Goal: Contribute content: Contribute content

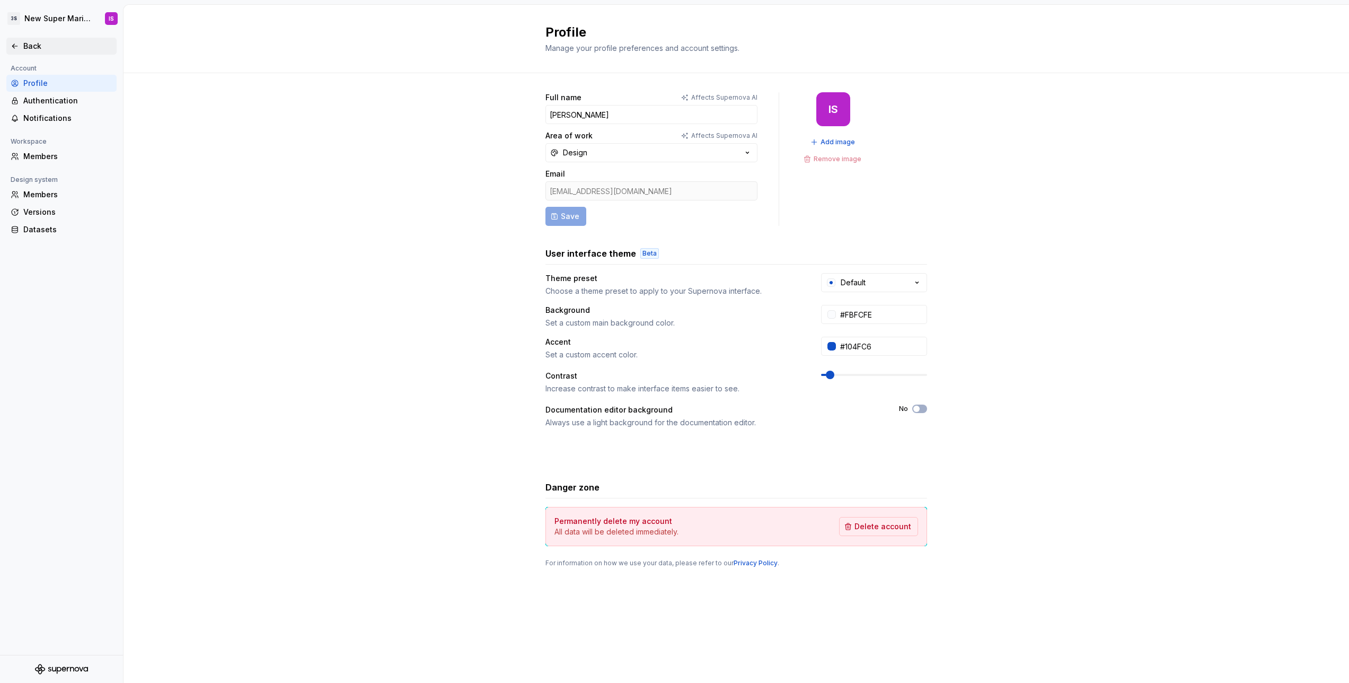
click at [18, 47] on icon at bounding box center [15, 46] width 8 height 8
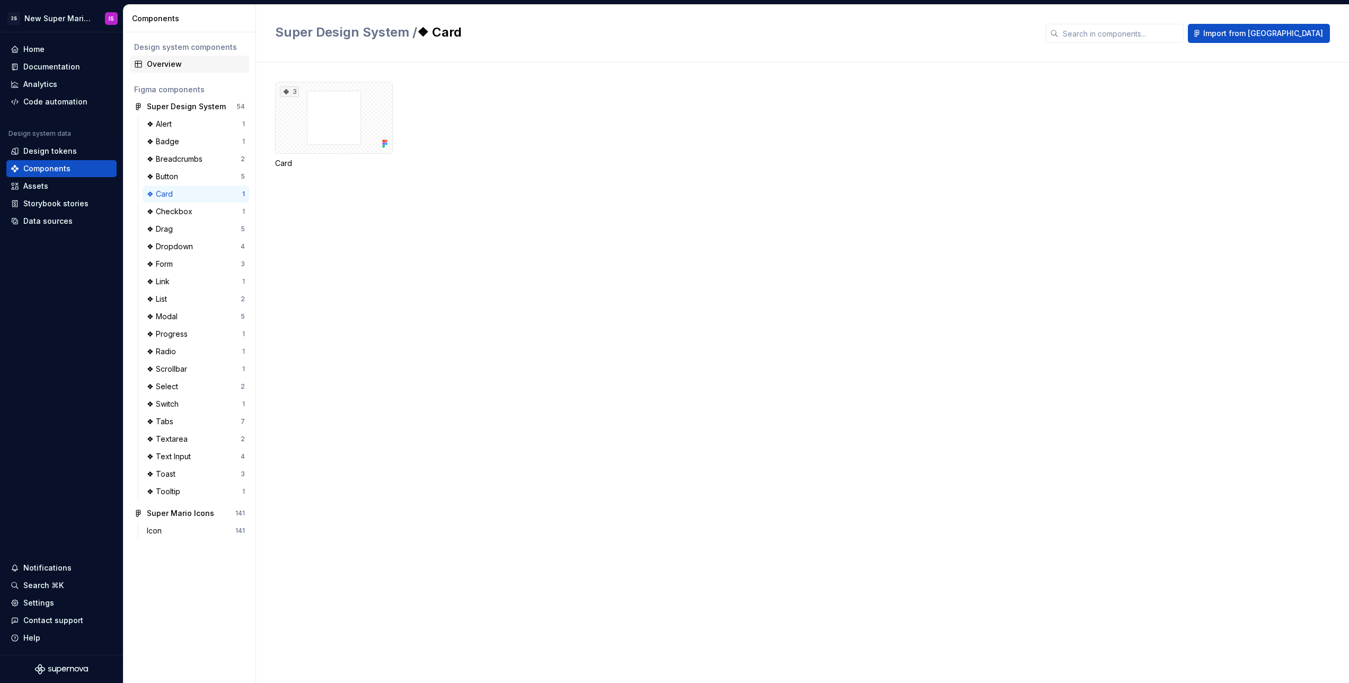
click at [169, 66] on div "Overview" at bounding box center [196, 64] width 98 height 11
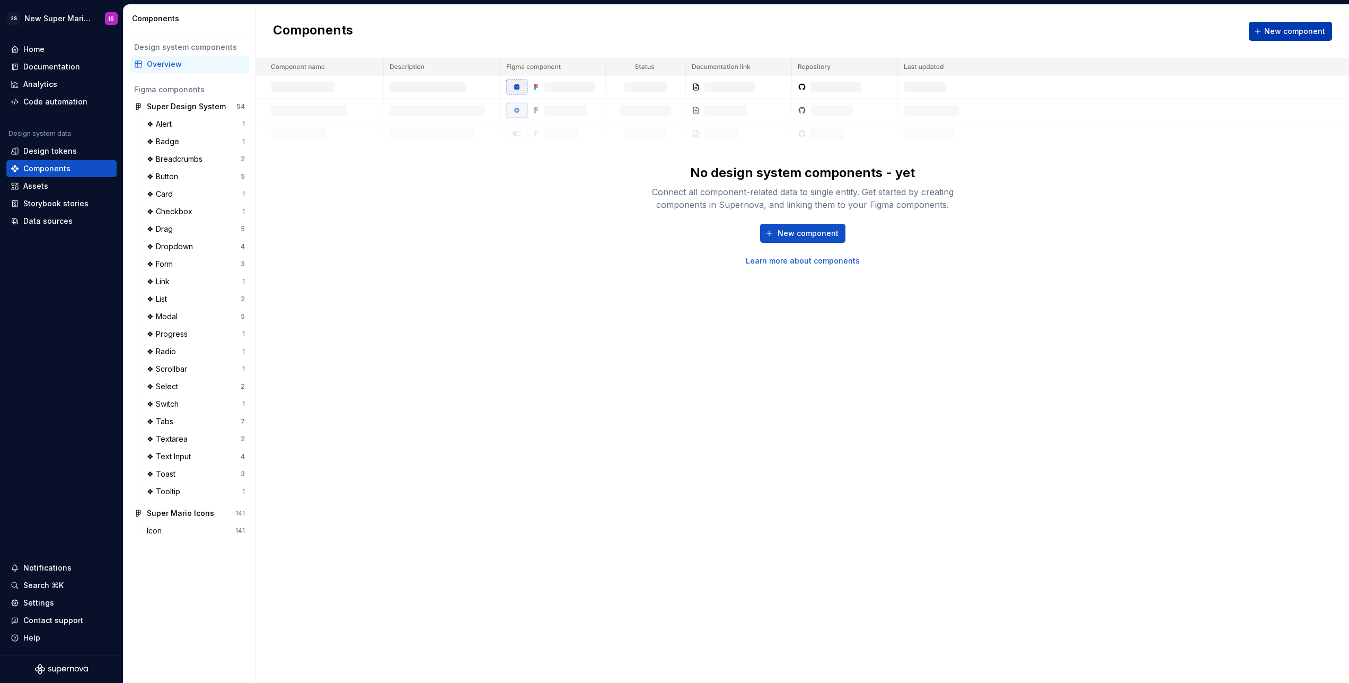
click at [1306, 26] on span "New component" at bounding box center [1294, 31] width 61 height 11
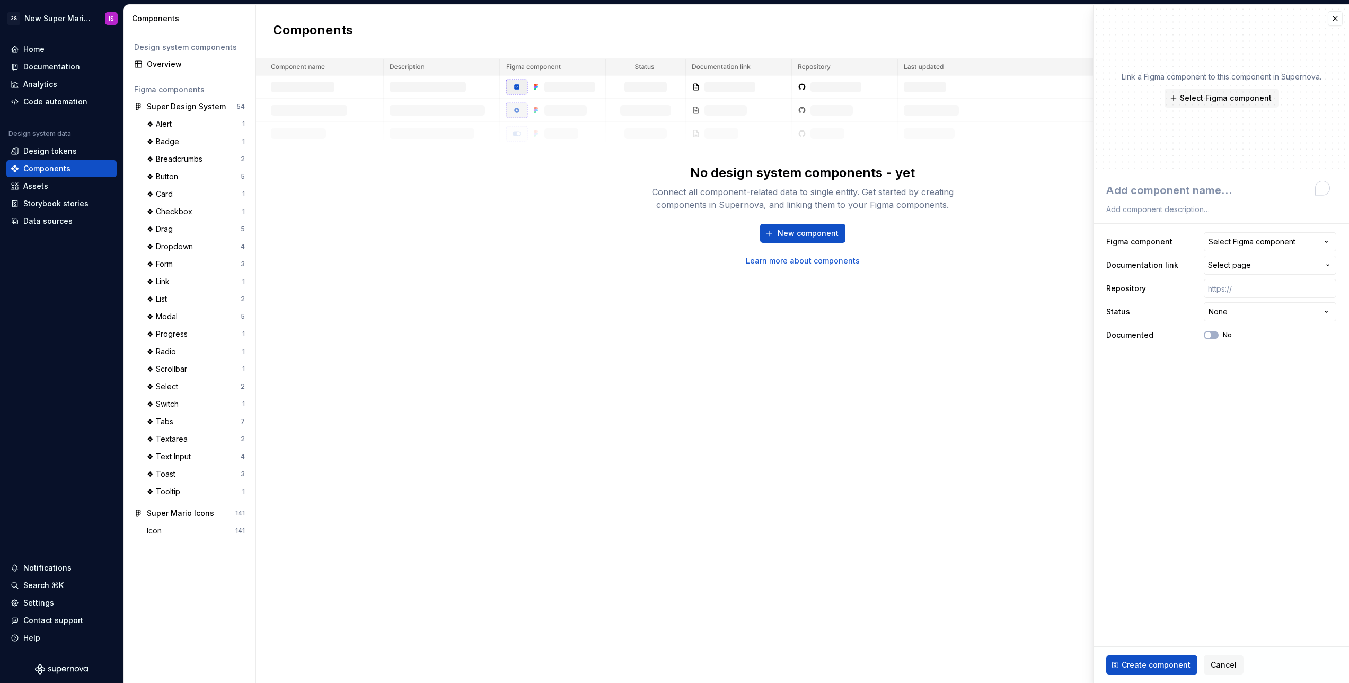
type textarea "*"
type textarea "A"
type textarea "*"
type textarea "Al"
type textarea "*"
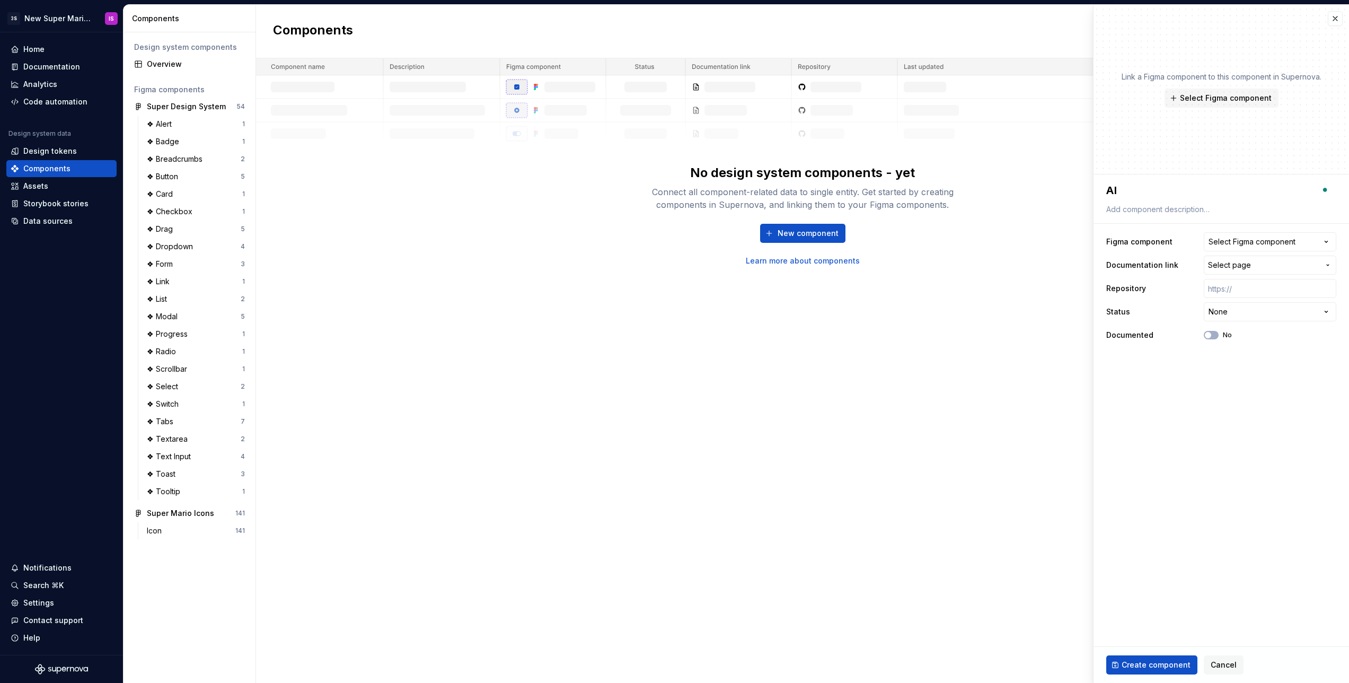
type textarea "Ale"
type textarea "*"
type textarea "Aler"
type textarea "*"
type textarea "Alert"
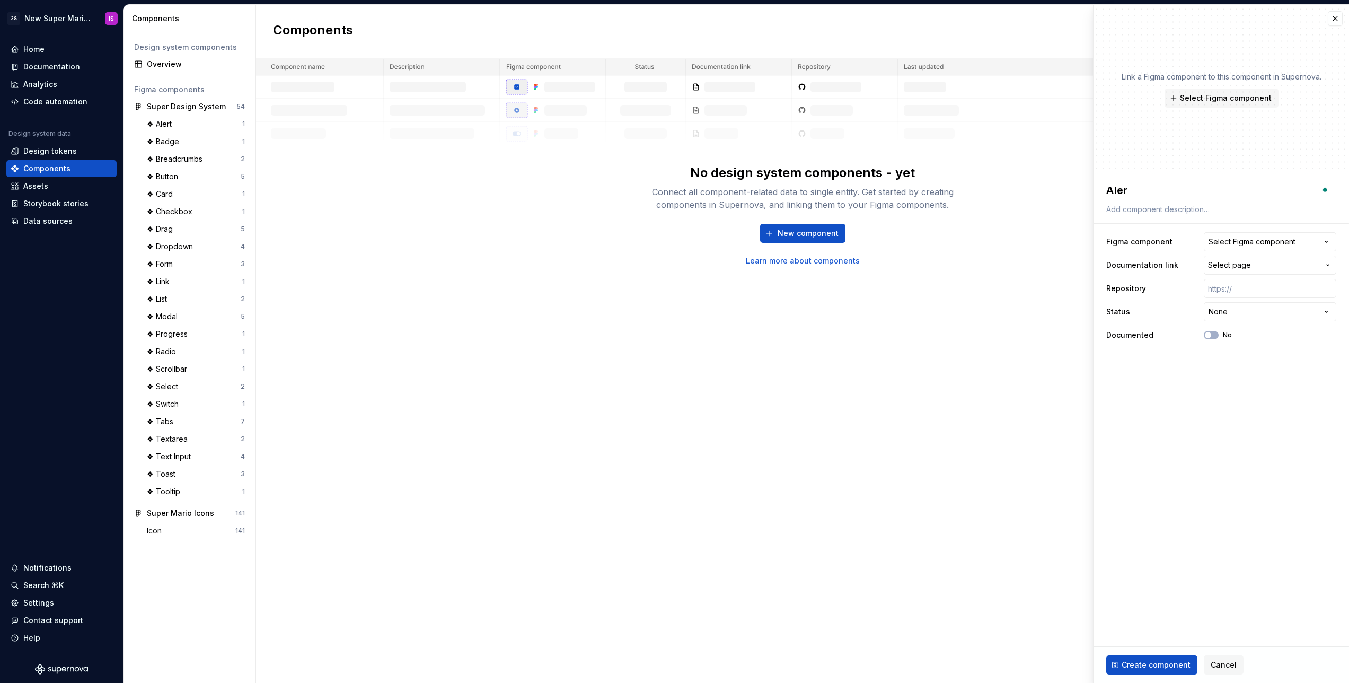
type textarea "*"
type textarea "Alert"
click at [1254, 241] on div "Select Figma component" at bounding box center [1251, 241] width 87 height 11
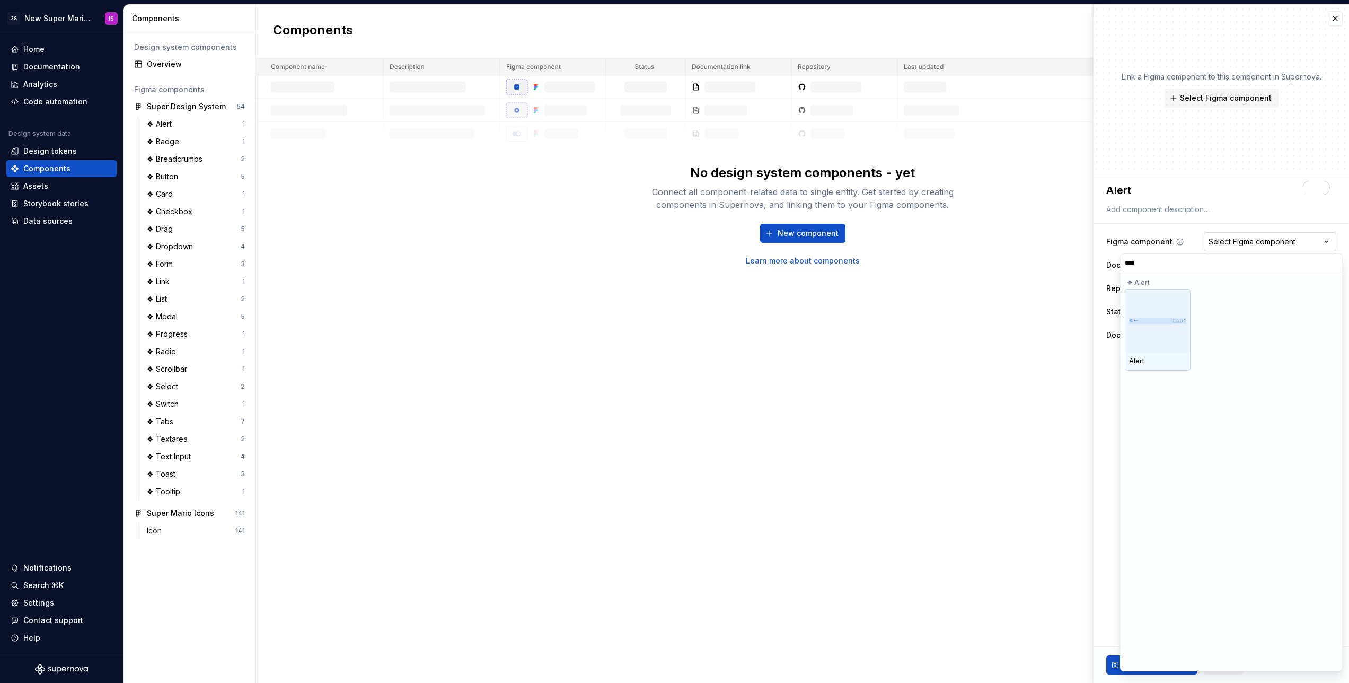
type input "*****"
click at [1156, 331] on div at bounding box center [1158, 321] width 66 height 64
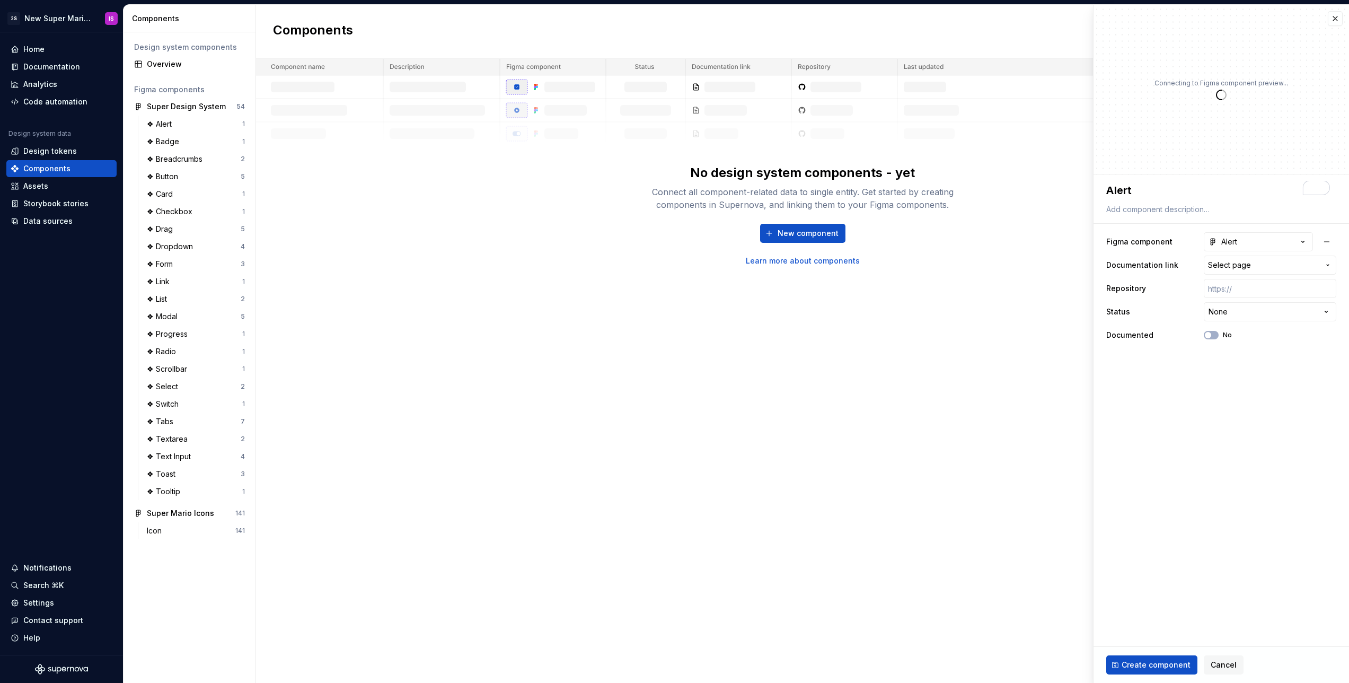
type textarea "*"
click at [1260, 268] on span "Select page" at bounding box center [1263, 265] width 111 height 11
type input "aler"
click at [1222, 321] on div "Aler t" at bounding box center [1251, 325] width 181 height 11
type textarea "*"
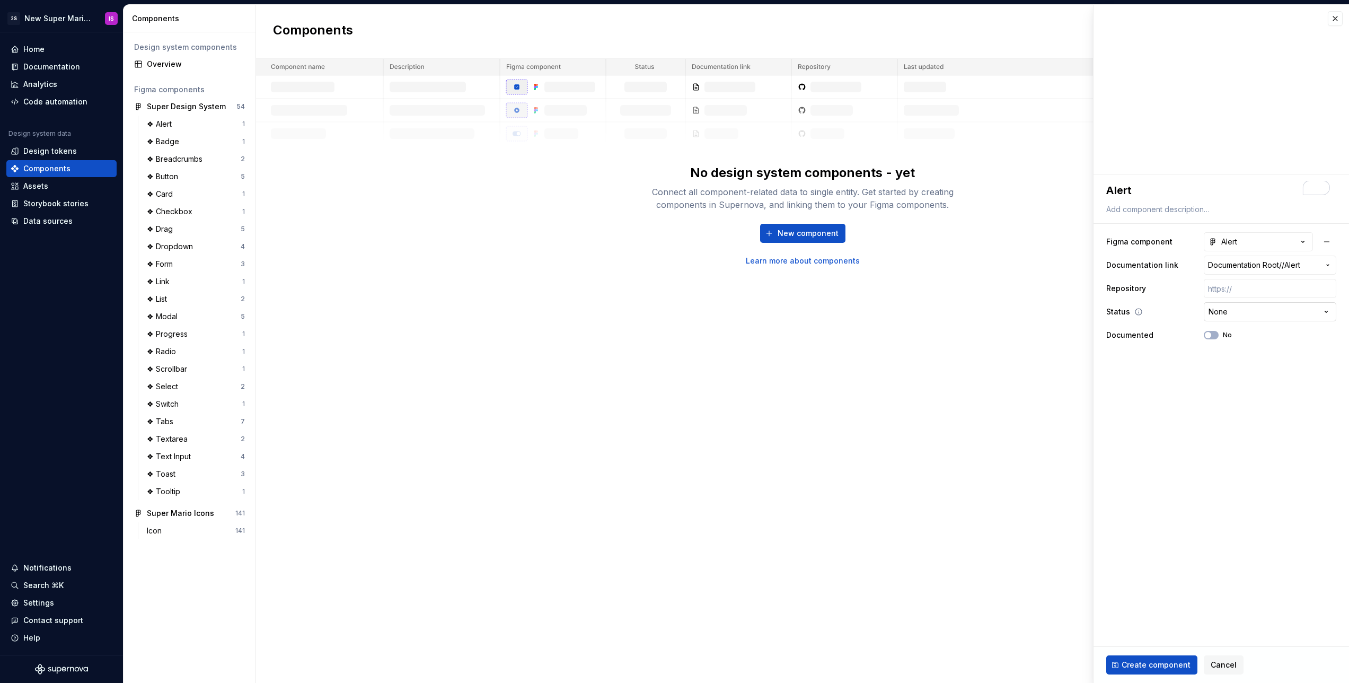
click at [1253, 310] on html "**********" at bounding box center [674, 341] width 1349 height 683
select select "**********"
click at [1159, 669] on span "Create component" at bounding box center [1155, 664] width 69 height 11
type textarea "*"
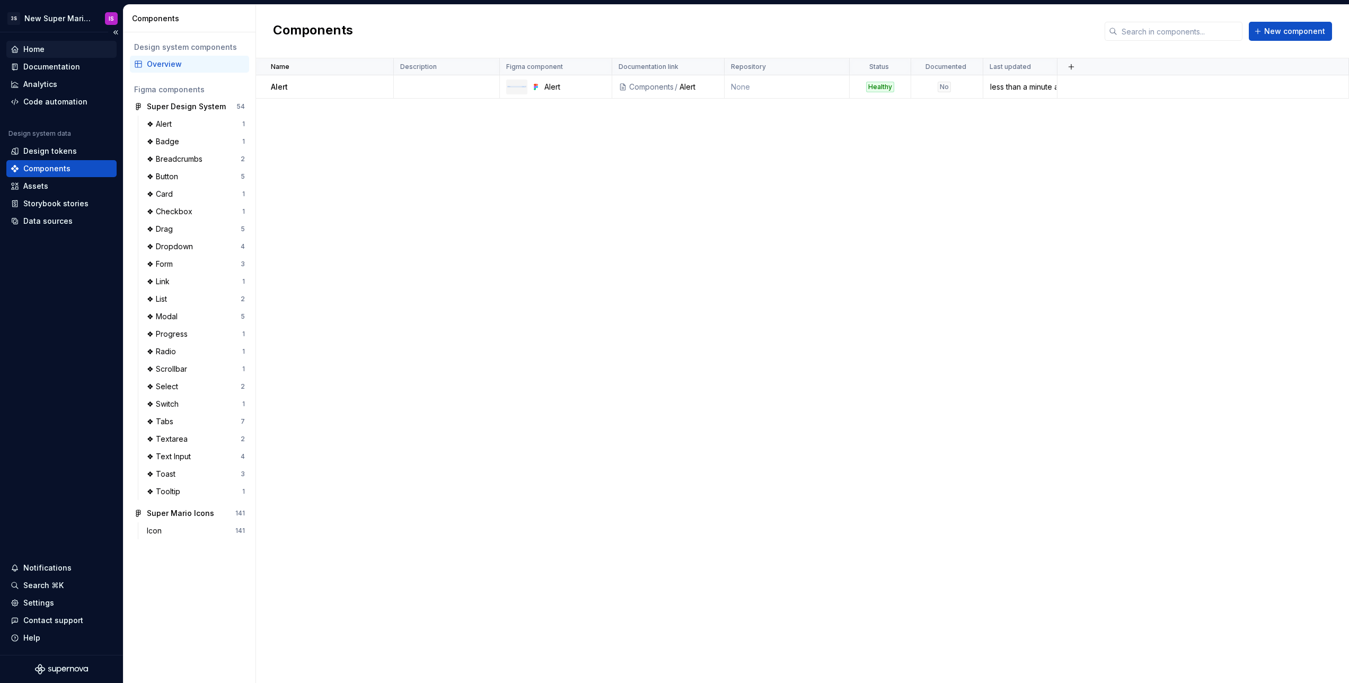
click at [44, 52] on div "Home" at bounding box center [33, 49] width 21 height 11
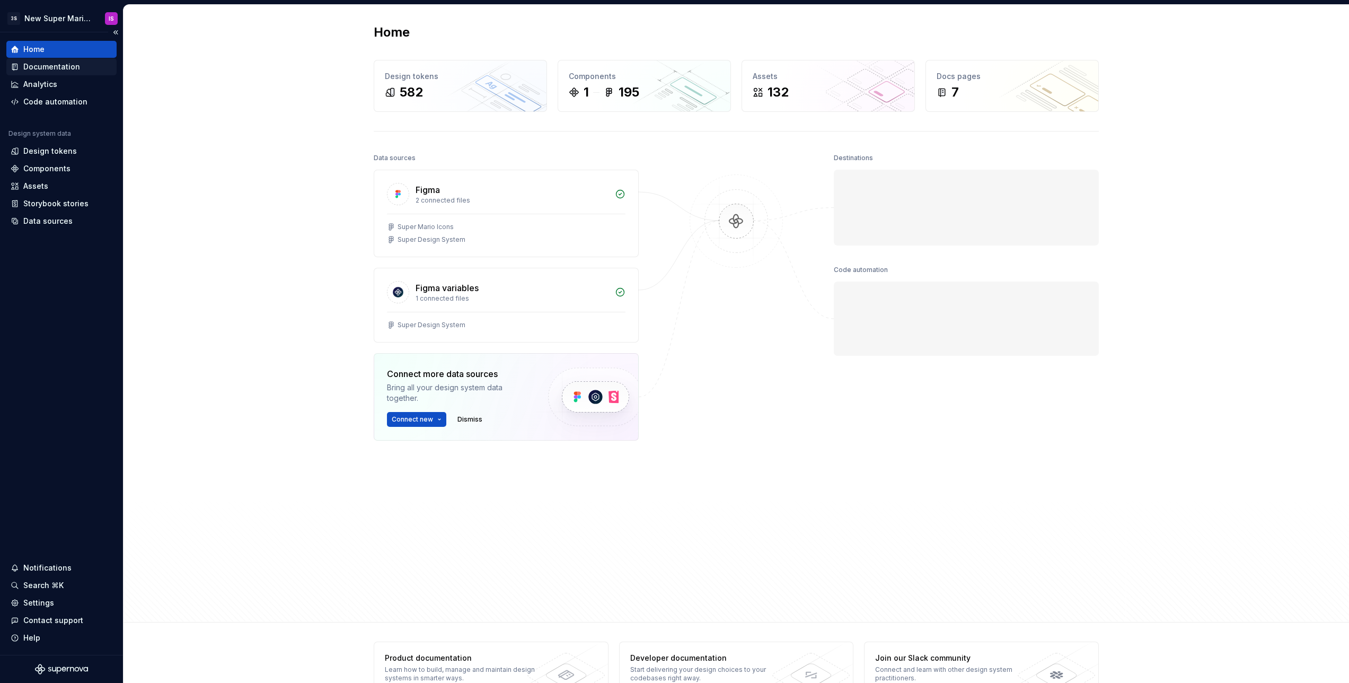
click at [48, 62] on div "Documentation" at bounding box center [51, 66] width 57 height 11
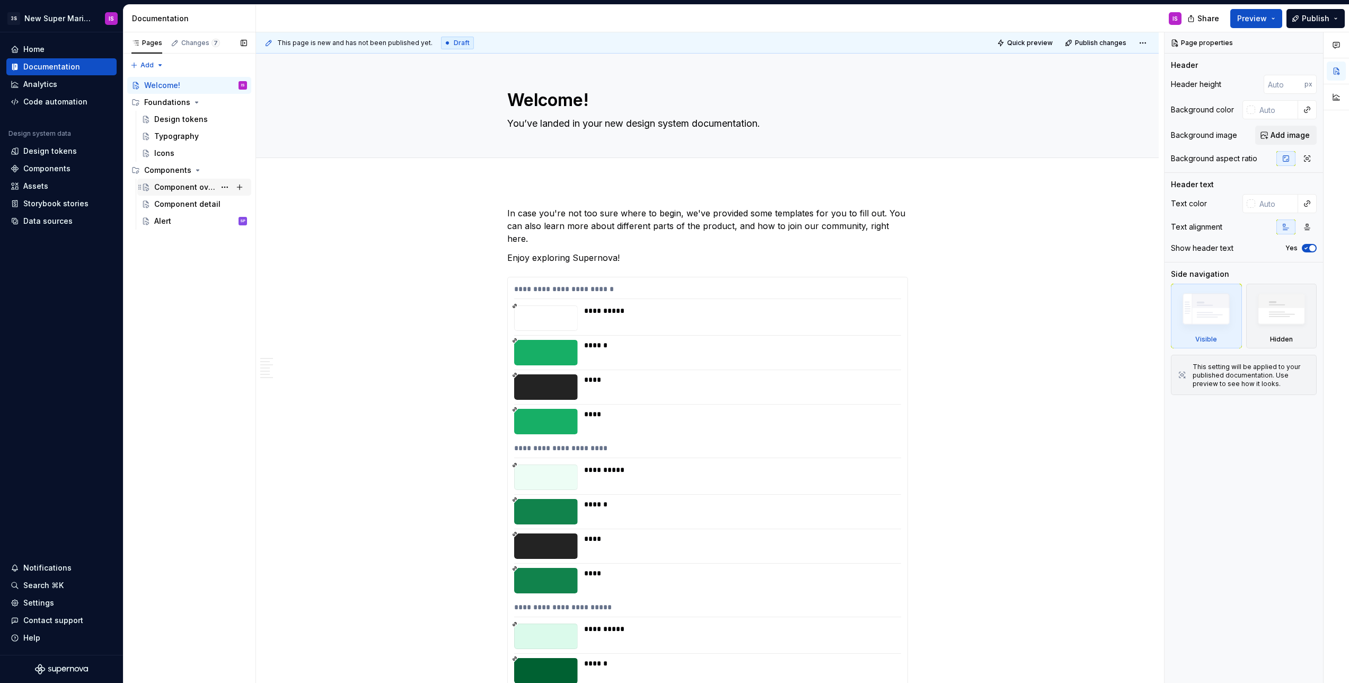
click at [180, 184] on div "Component overview" at bounding box center [184, 187] width 61 height 11
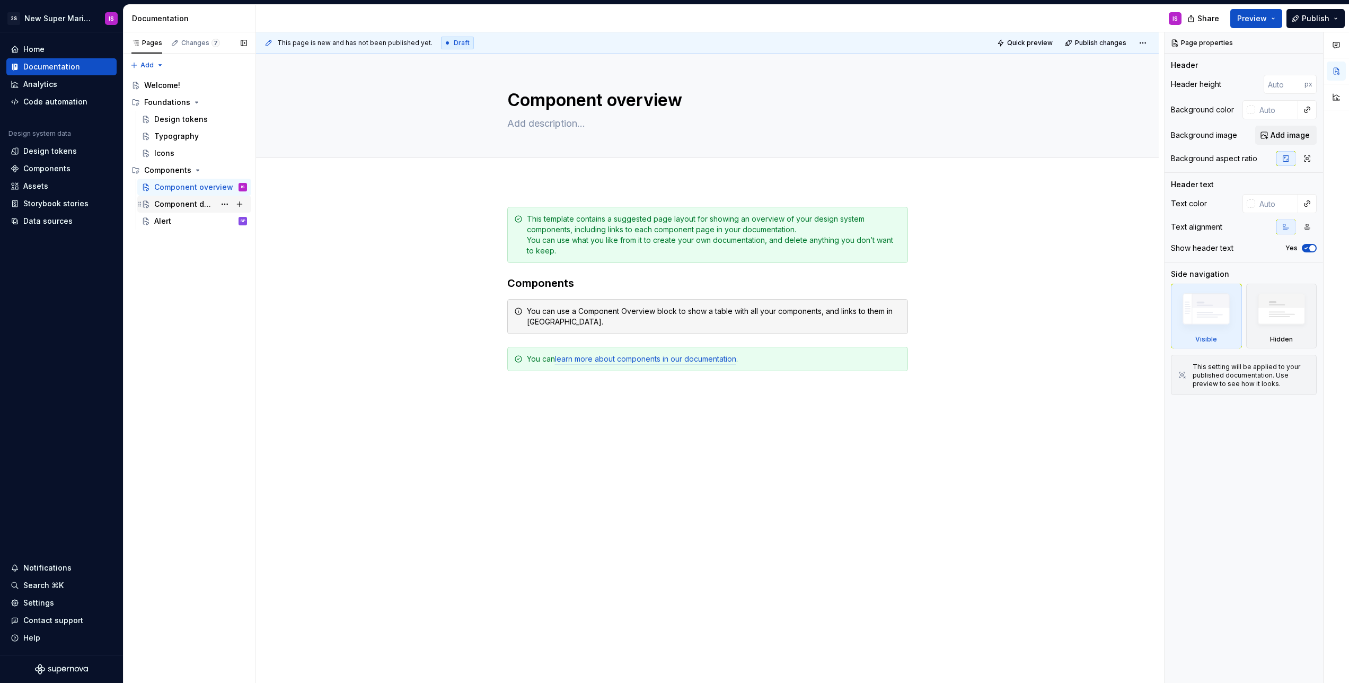
click at [177, 203] on div "Component detail" at bounding box center [184, 204] width 61 height 11
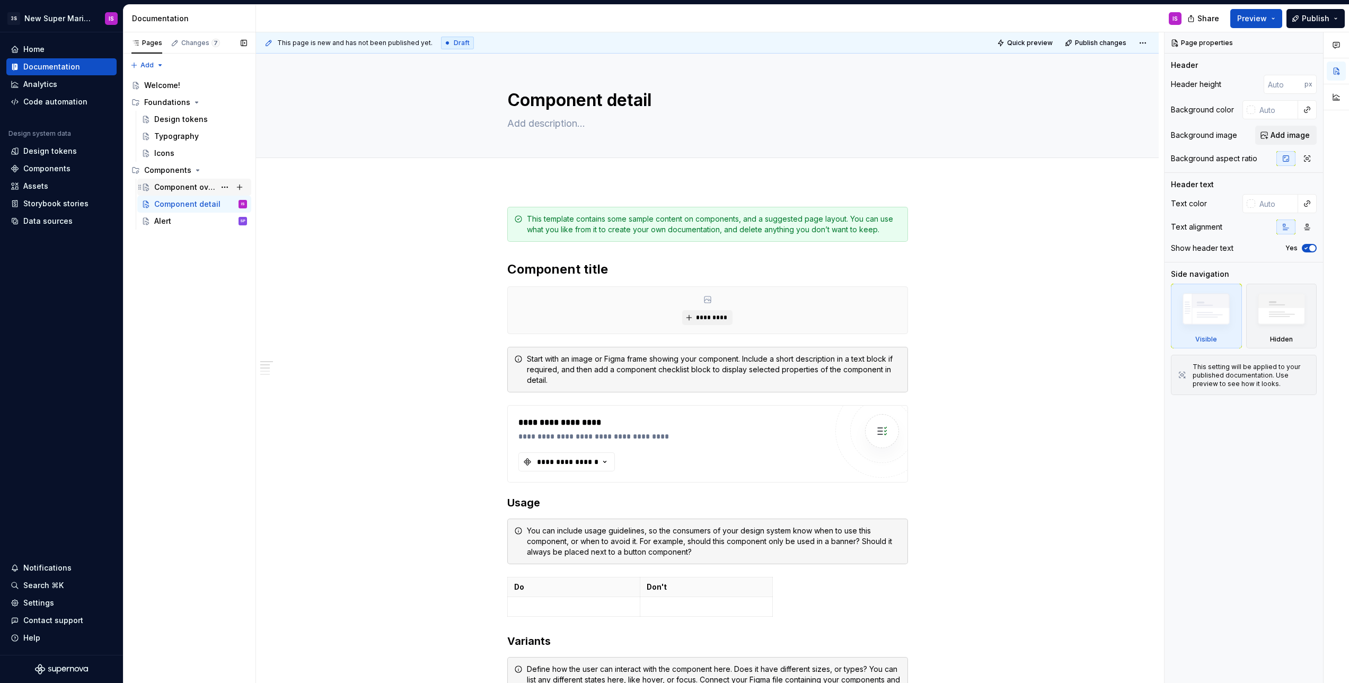
click at [178, 188] on div "Component overview" at bounding box center [184, 187] width 61 height 11
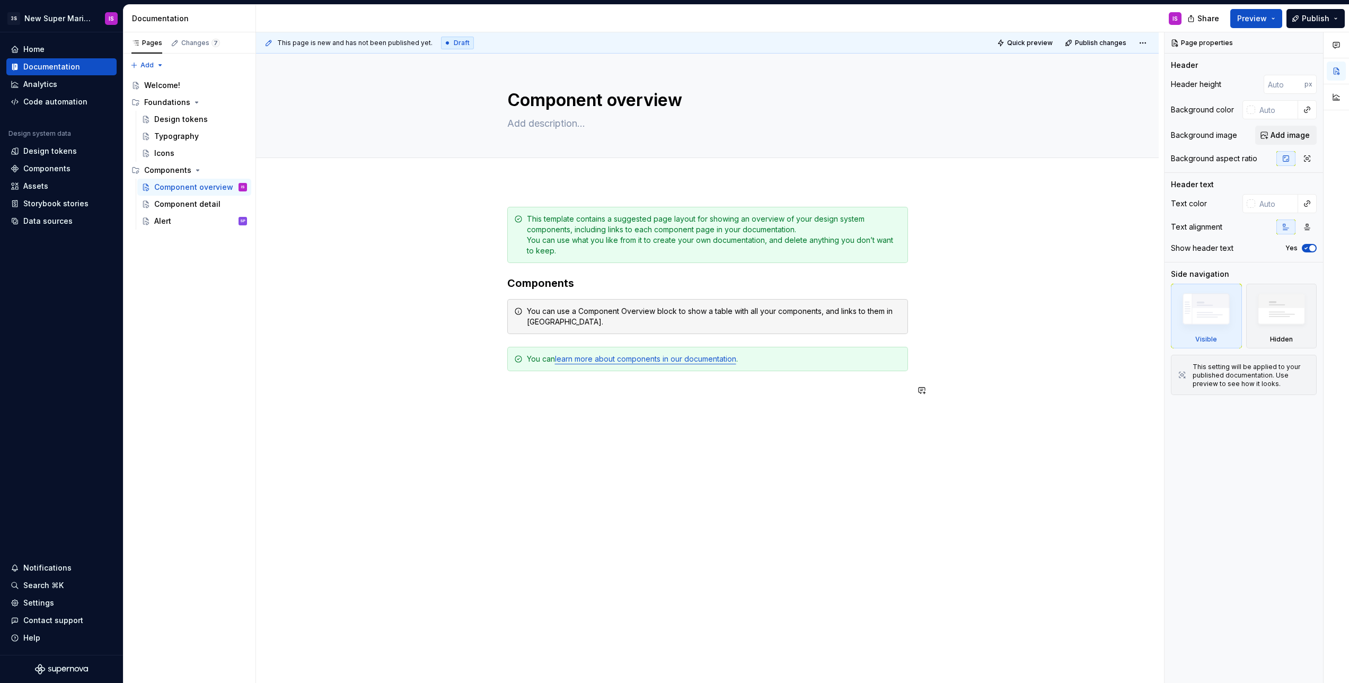
type textarea "*"
click at [525, 441] on div "This page is new and has not been published yet. Draft Quick preview Publish ch…" at bounding box center [710, 357] width 908 height 651
click at [570, 442] on div "This page is new and has not been published yet. Draft Quick preview Publish ch…" at bounding box center [710, 357] width 908 height 651
click at [570, 442] on div "This template contains a suggested page layout for showing an overview of your …" at bounding box center [707, 397] width 903 height 432
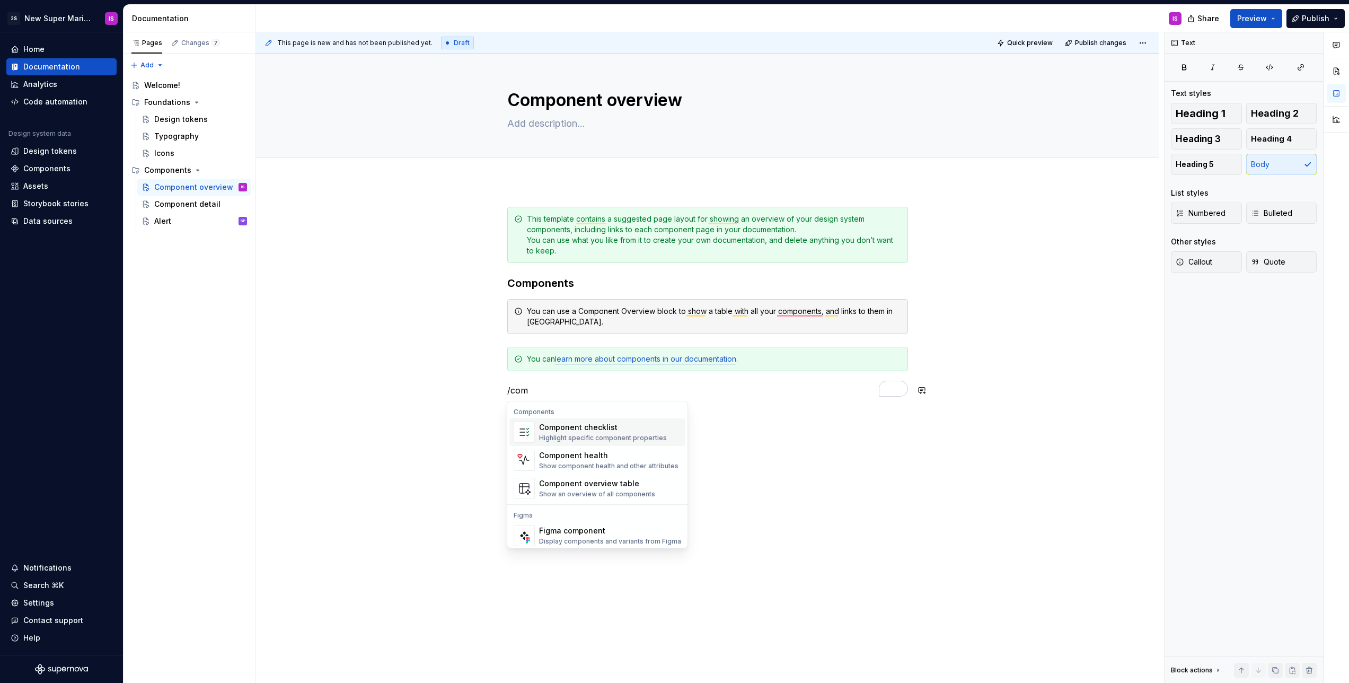
click at [627, 431] on div "Component checklist" at bounding box center [603, 427] width 128 height 11
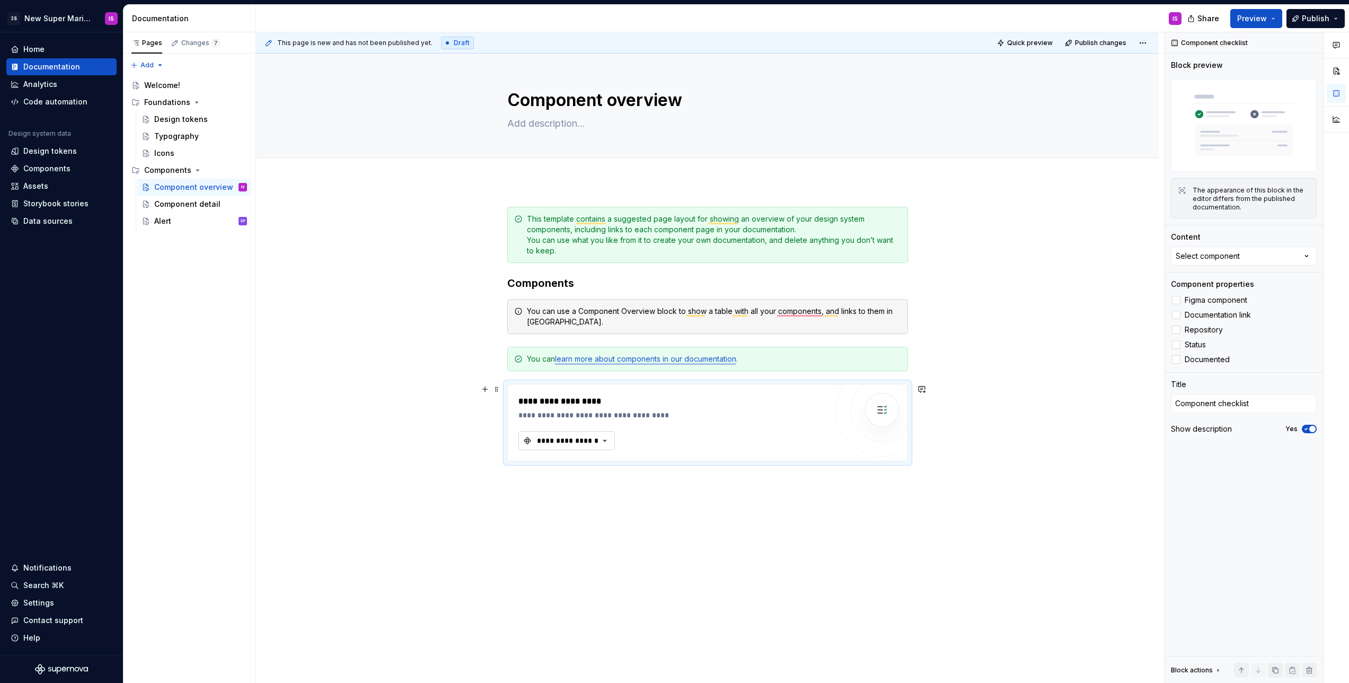
click at [552, 445] on div "**********" at bounding box center [568, 440] width 64 height 11
click at [157, 78] on div "Welcome!" at bounding box center [195, 85] width 103 height 15
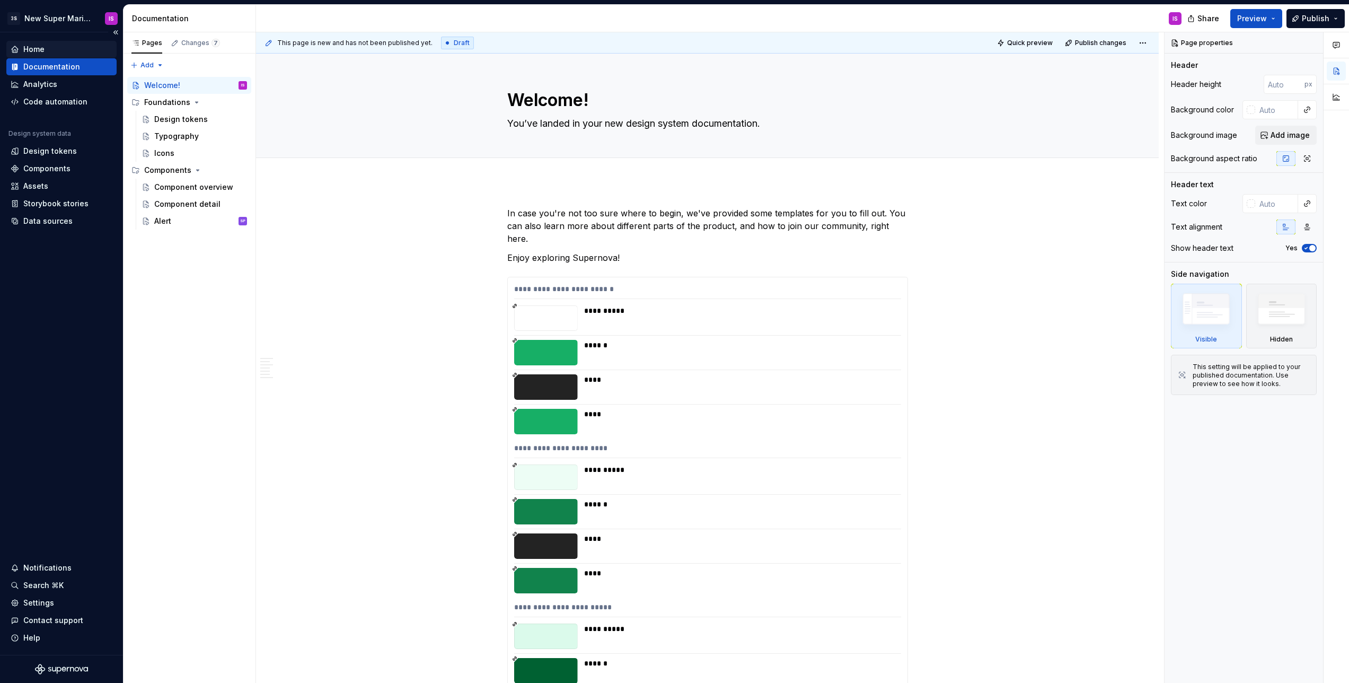
type textarea "*"
click at [39, 51] on div "Home" at bounding box center [33, 49] width 21 height 11
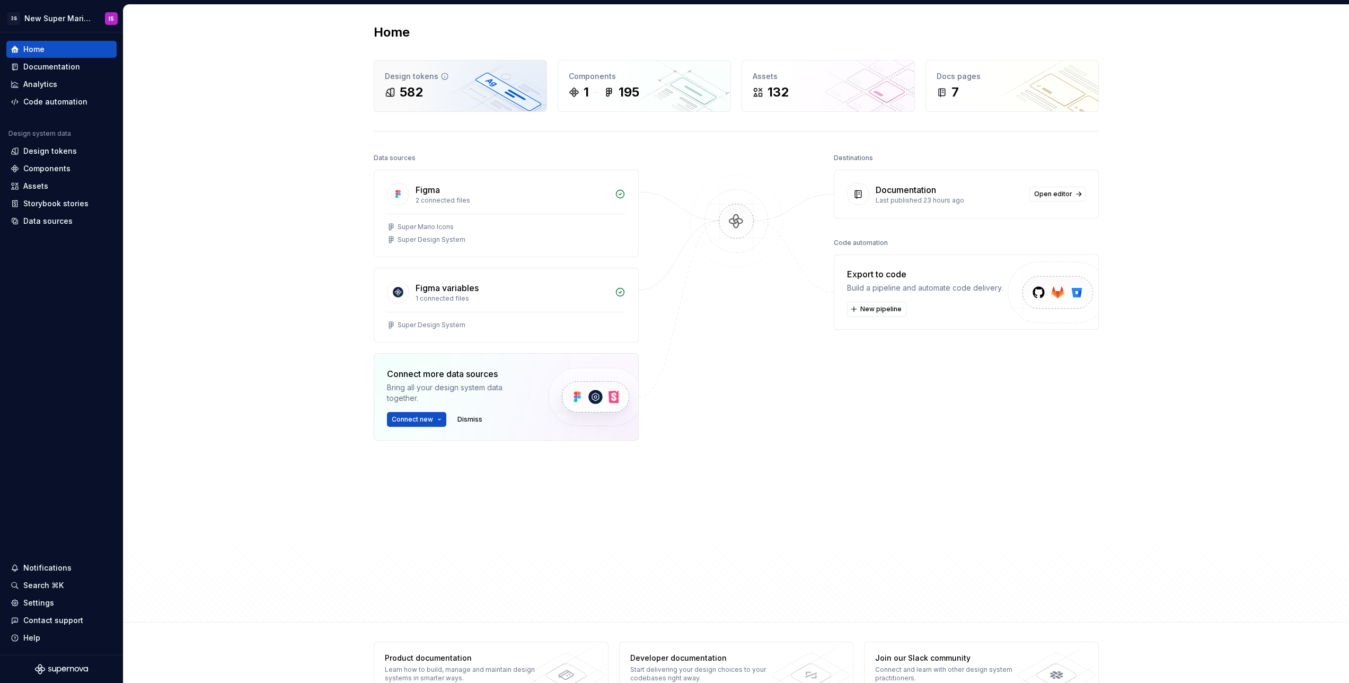
click at [439, 93] on div "582" at bounding box center [460, 92] width 151 height 17
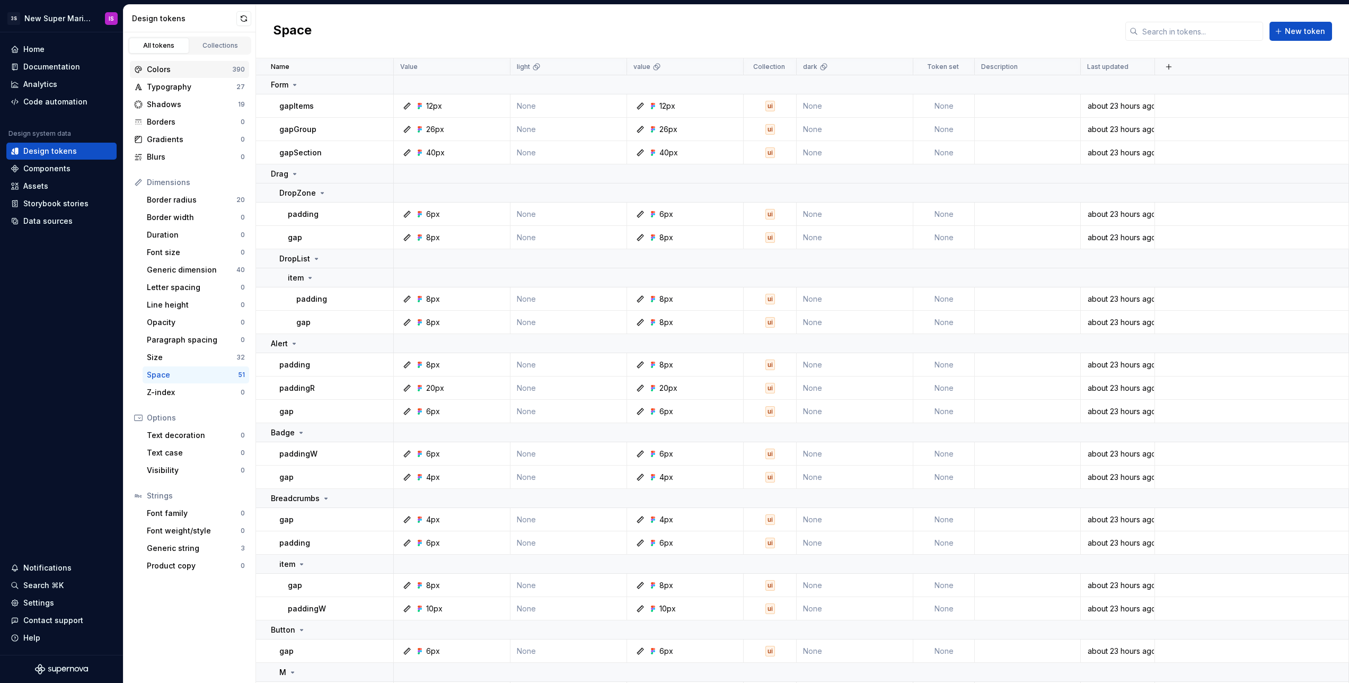
click at [173, 61] on div "Colors 390" at bounding box center [189, 69] width 119 height 17
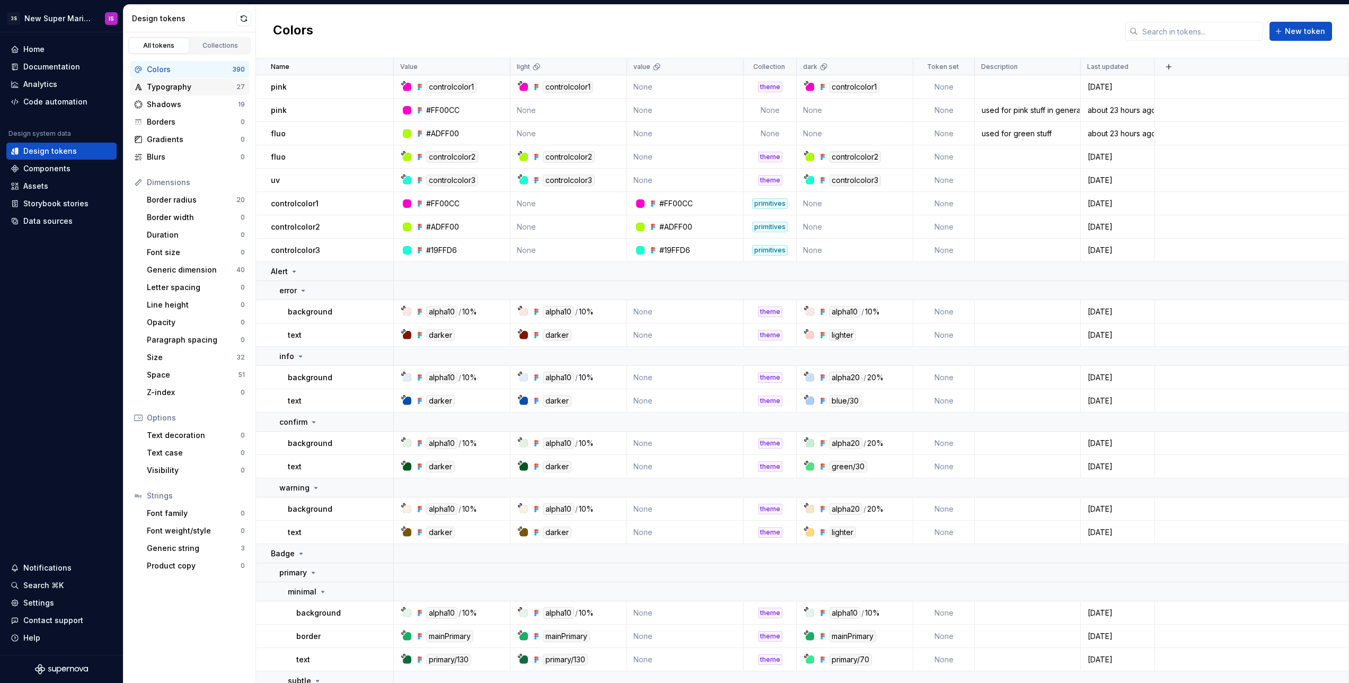
click at [174, 83] on div "Typography" at bounding box center [192, 87] width 90 height 11
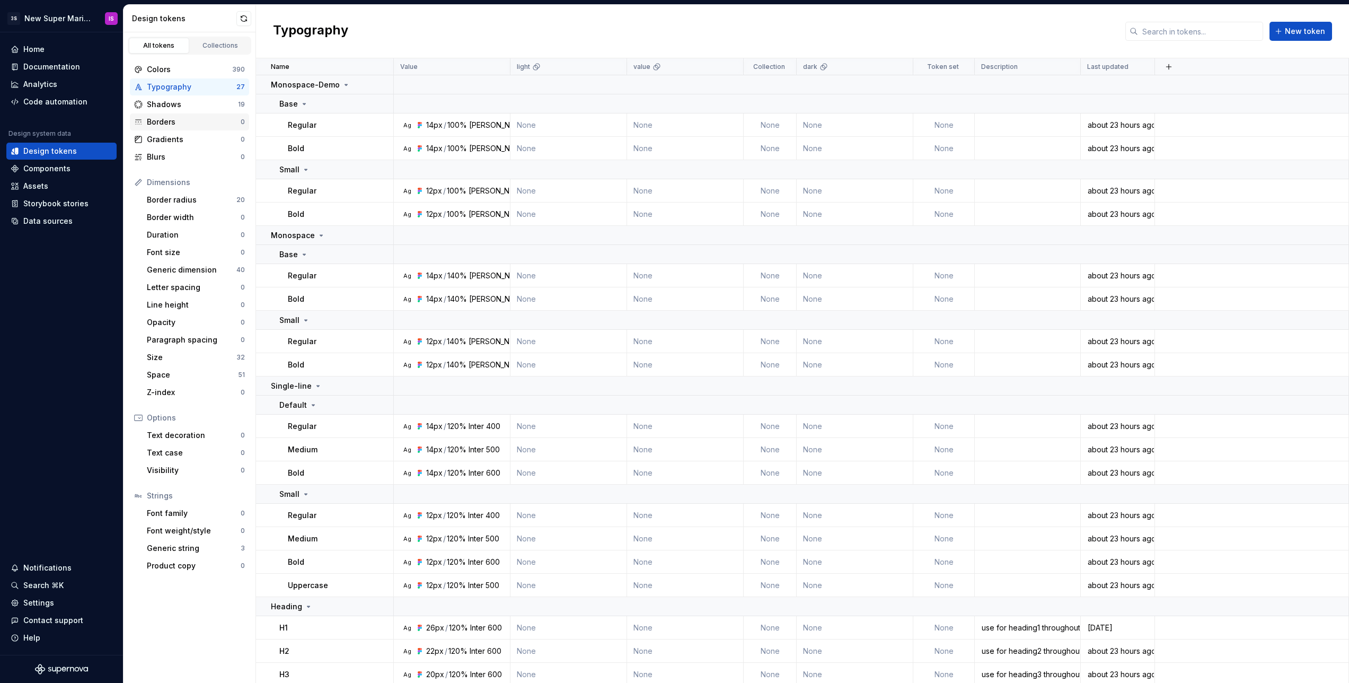
click at [164, 124] on div "Borders" at bounding box center [194, 122] width 94 height 11
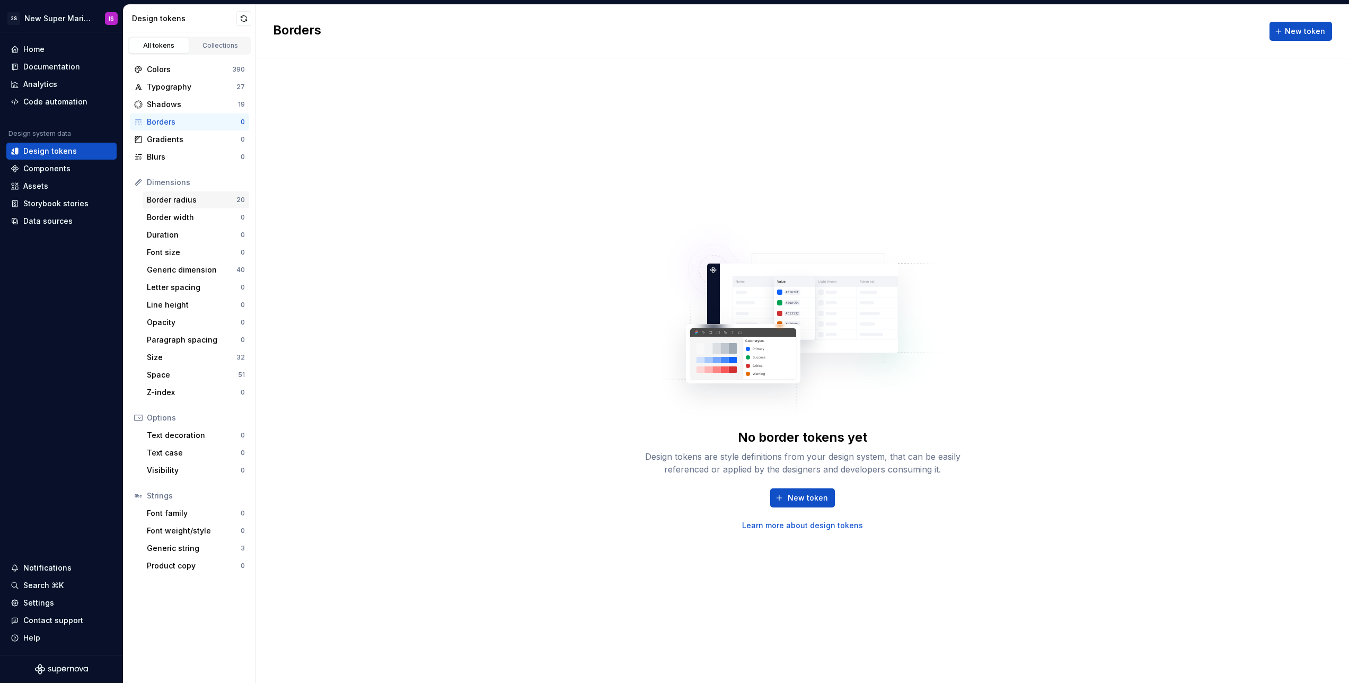
click at [184, 206] on div "Border radius 20" at bounding box center [196, 199] width 107 height 17
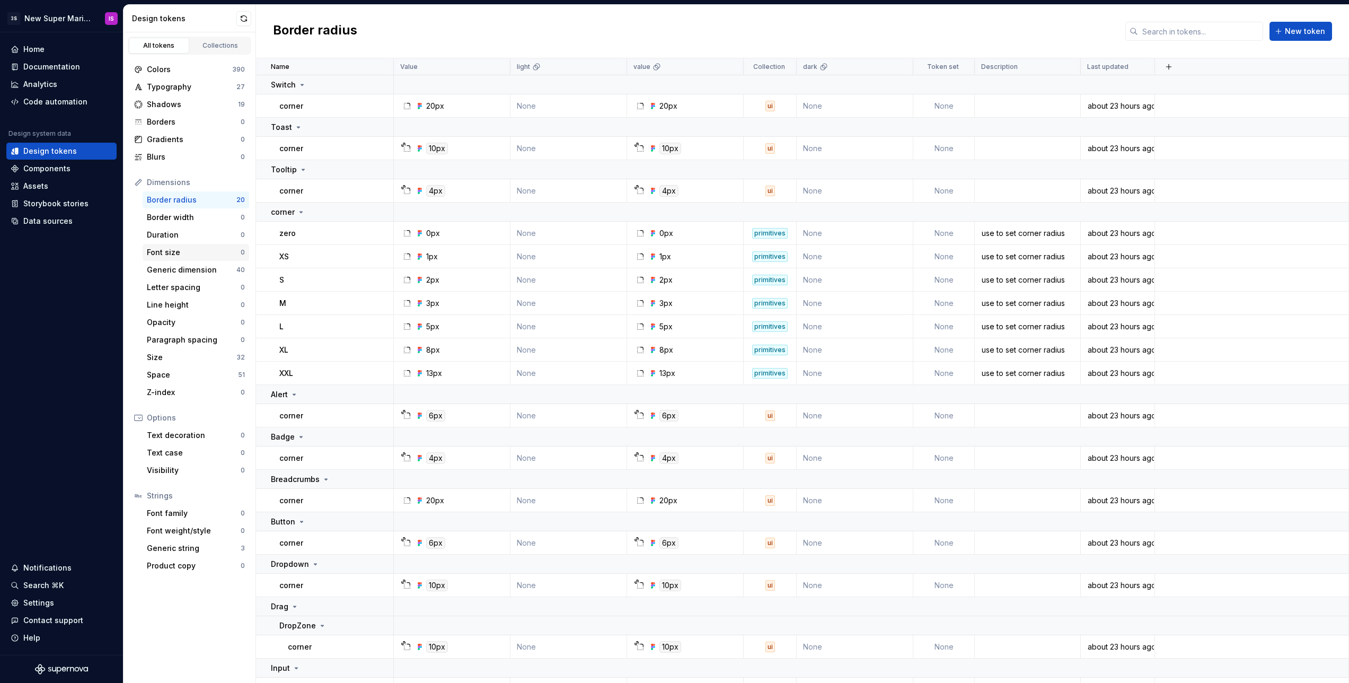
click at [187, 256] on div "Font size" at bounding box center [194, 252] width 94 height 11
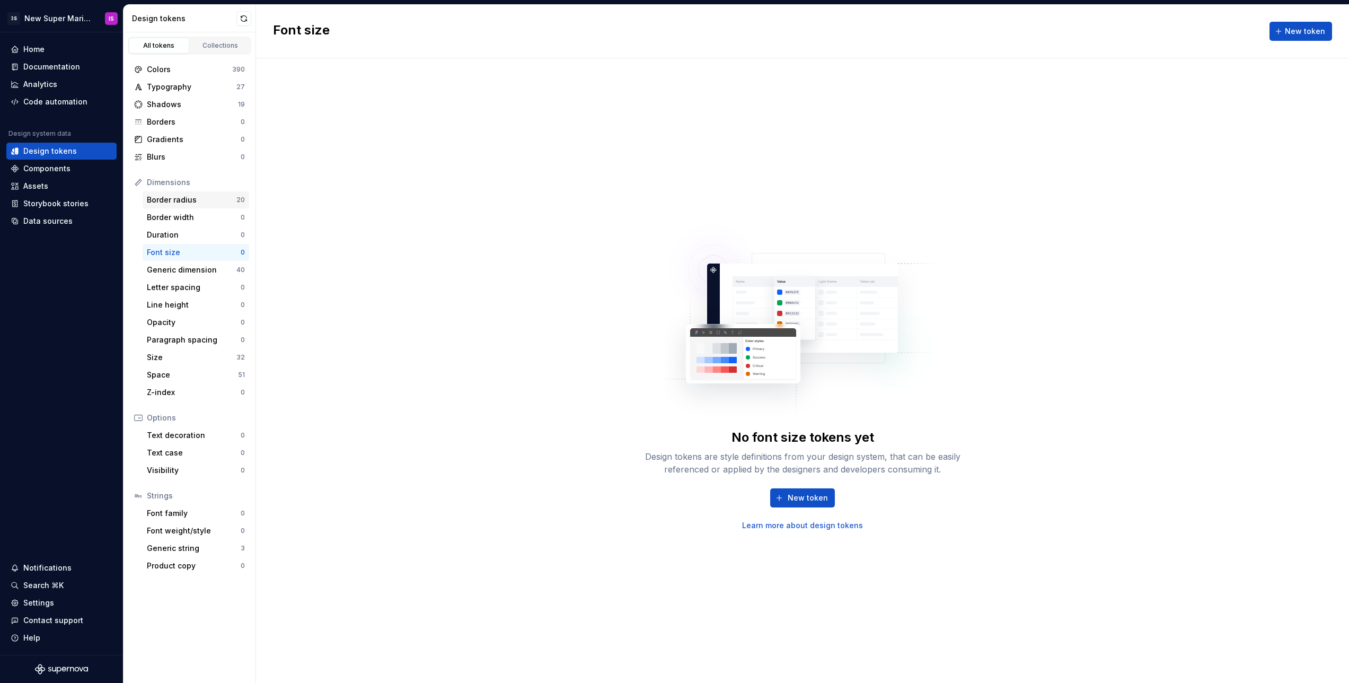
click at [176, 199] on div "Border radius" at bounding box center [192, 200] width 90 height 11
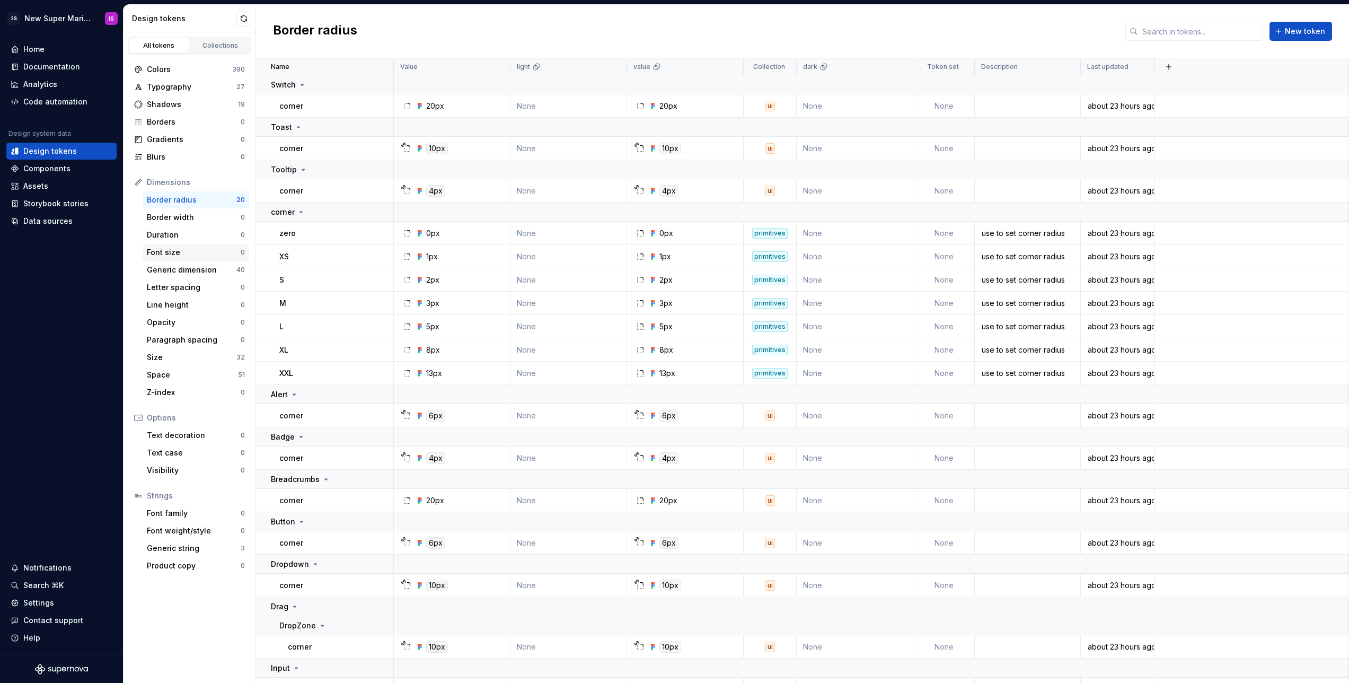
click at [191, 251] on div "Font size" at bounding box center [194, 252] width 94 height 11
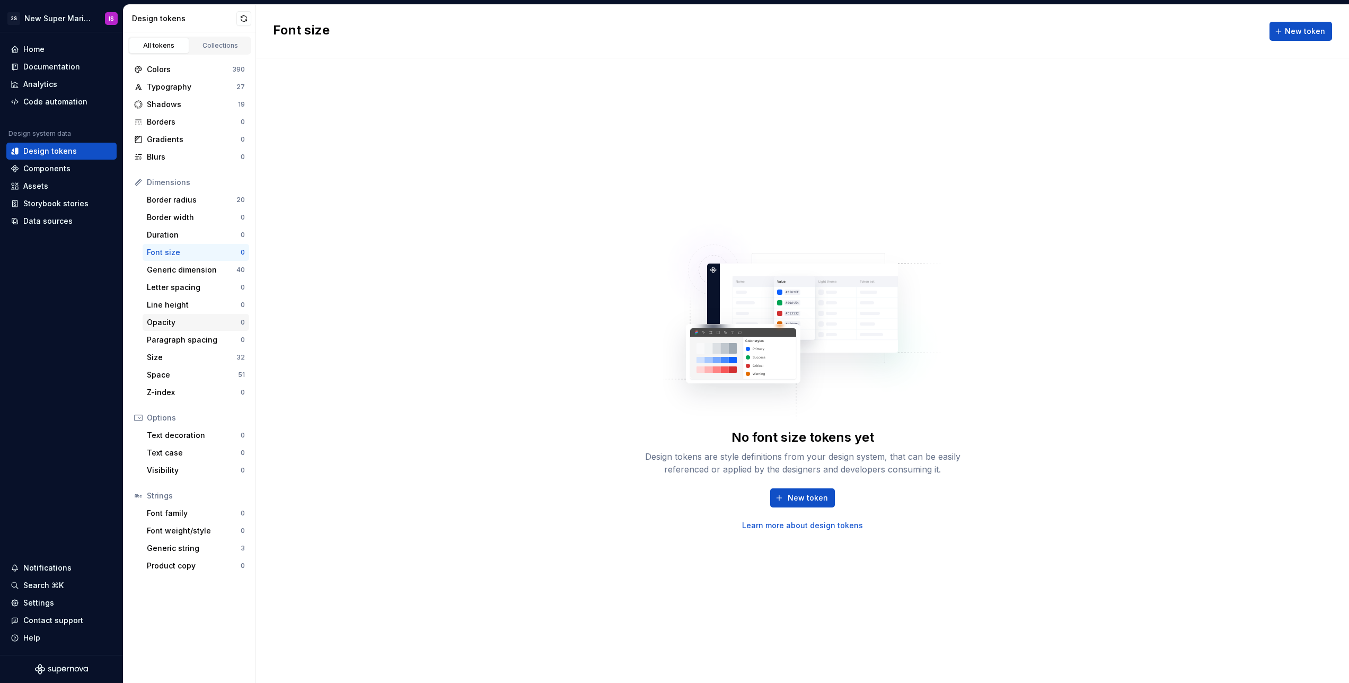
click at [182, 322] on div "Opacity" at bounding box center [194, 322] width 94 height 11
click at [43, 188] on div "Assets" at bounding box center [35, 186] width 25 height 11
